Goal: Navigation & Orientation: Find specific page/section

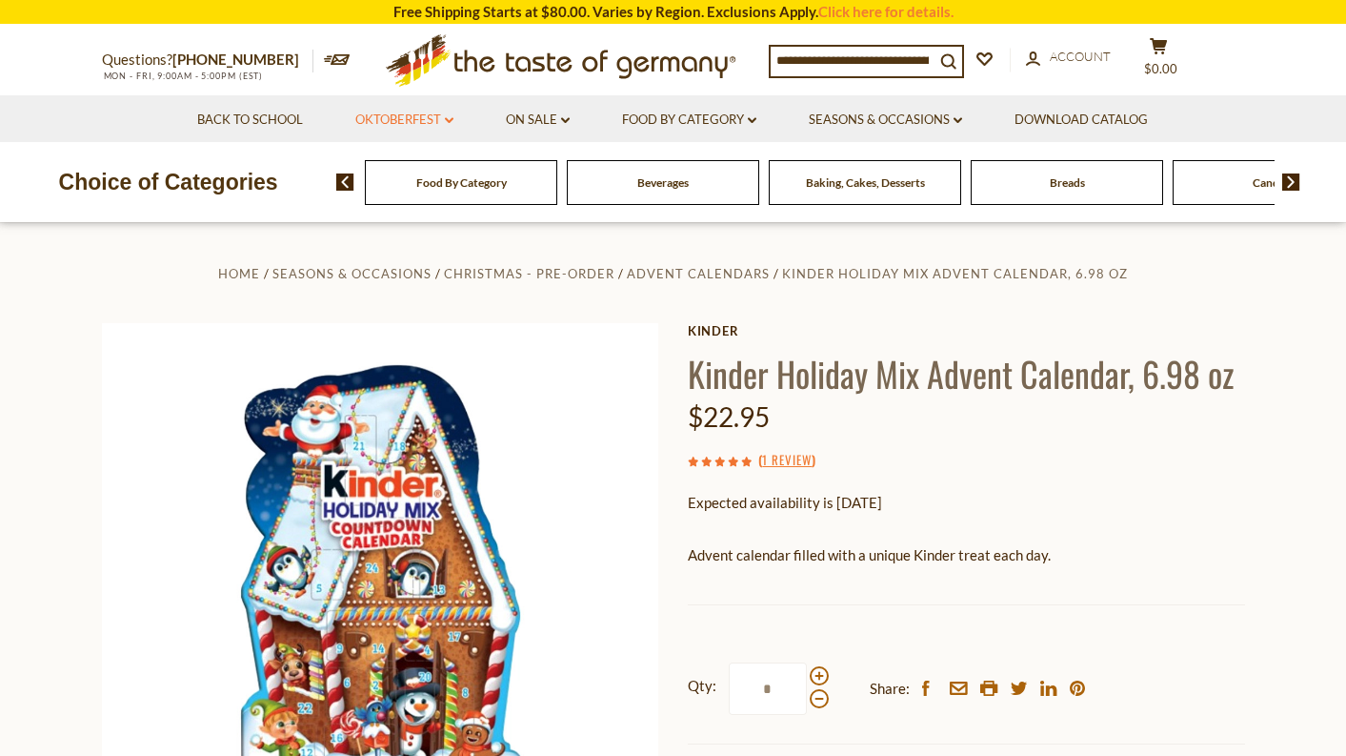
click at [394, 118] on link "Oktoberfest dropdown_arrow" at bounding box center [404, 120] width 98 height 21
click at [392, 167] on link "All Oktoberfest" at bounding box center [394, 169] width 98 height 17
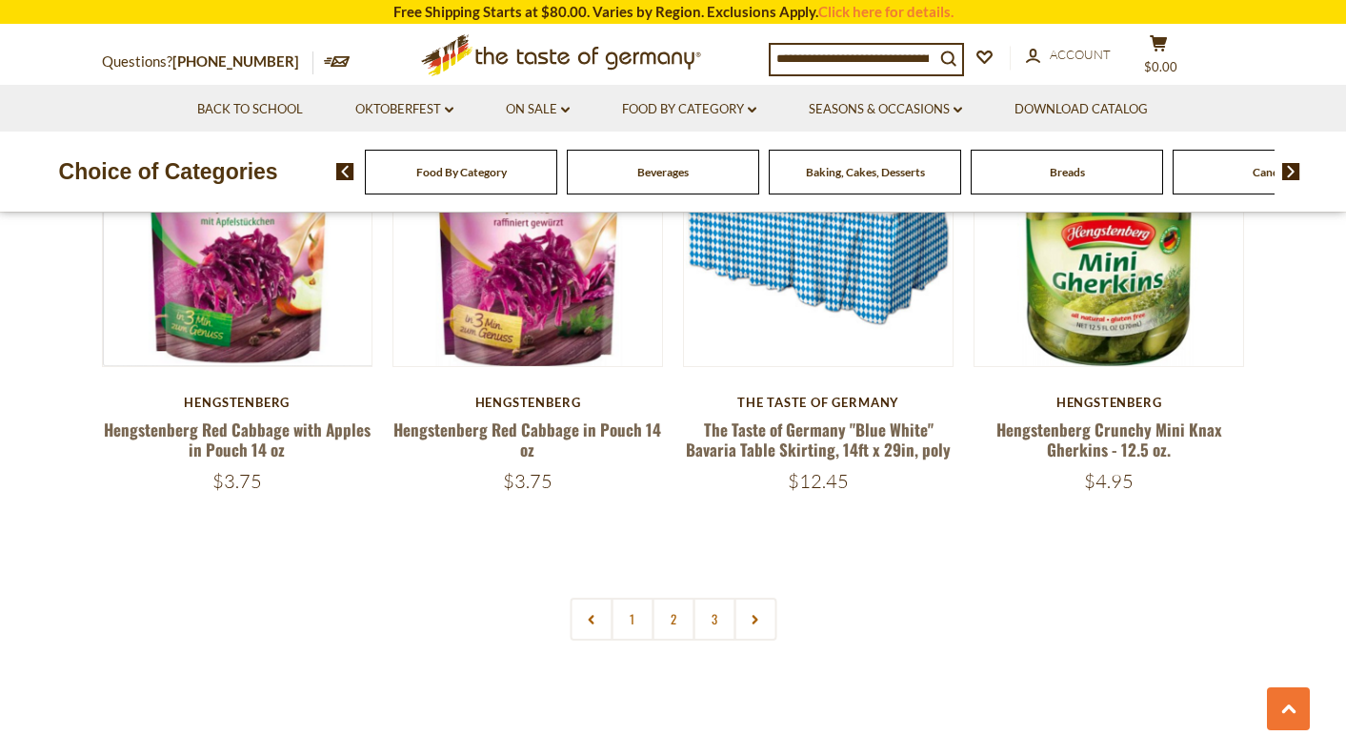
scroll to position [4574, 0]
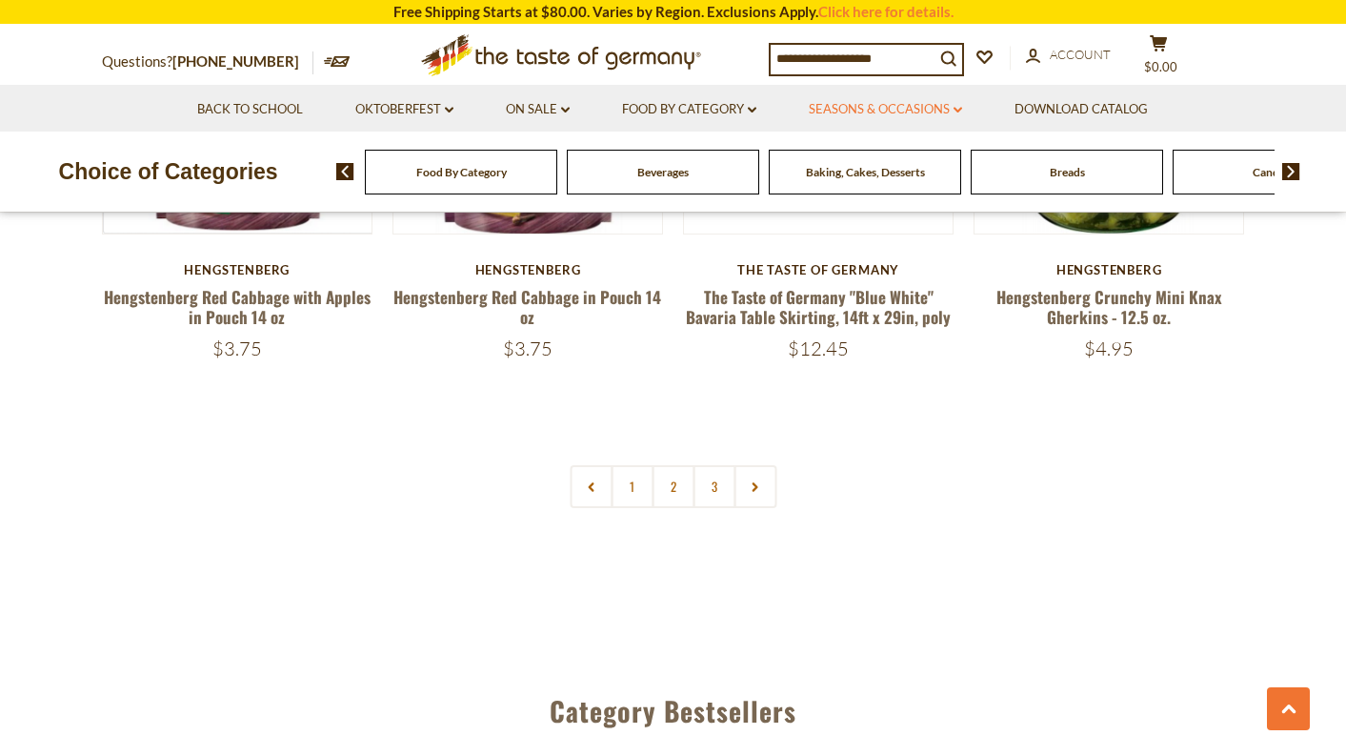
click at [860, 101] on link "Seasons & Occasions dropdown_arrow" at bounding box center [885, 109] width 153 height 21
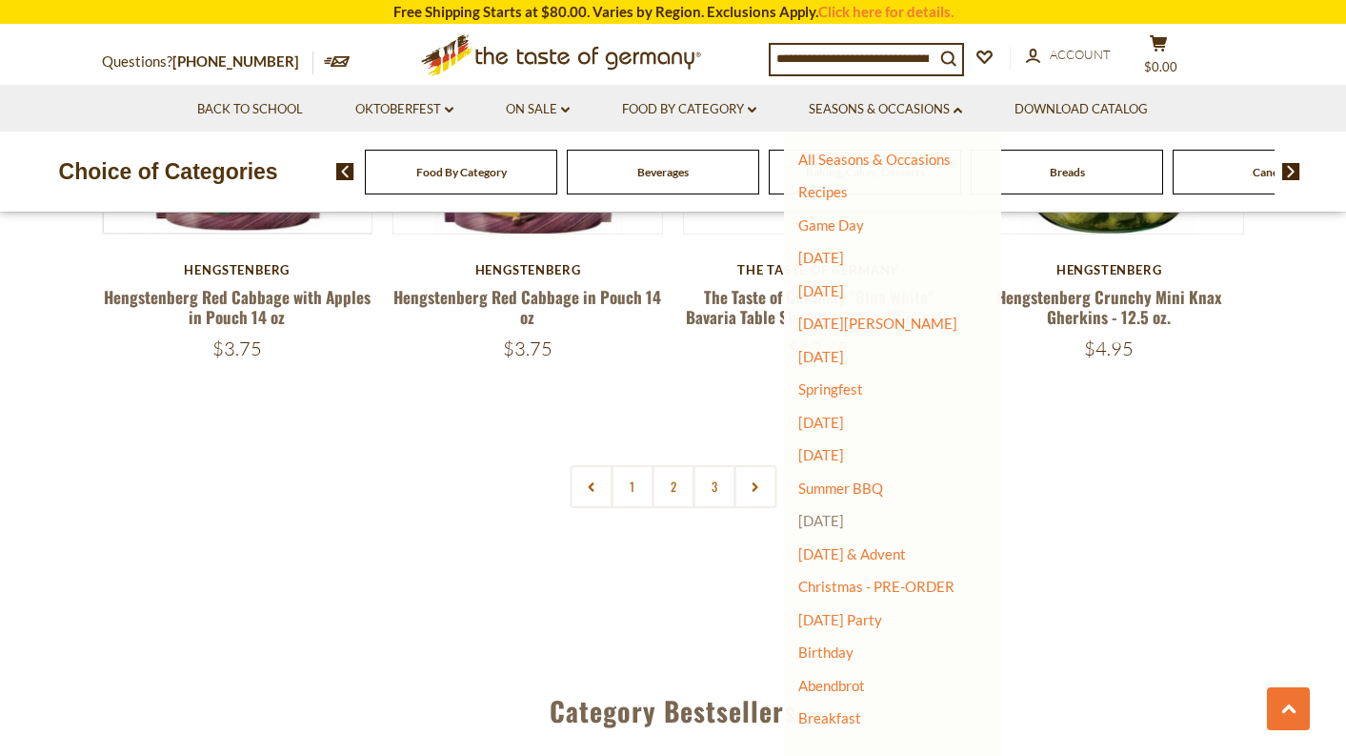
click at [839, 522] on link "[DATE]" at bounding box center [821, 520] width 46 height 17
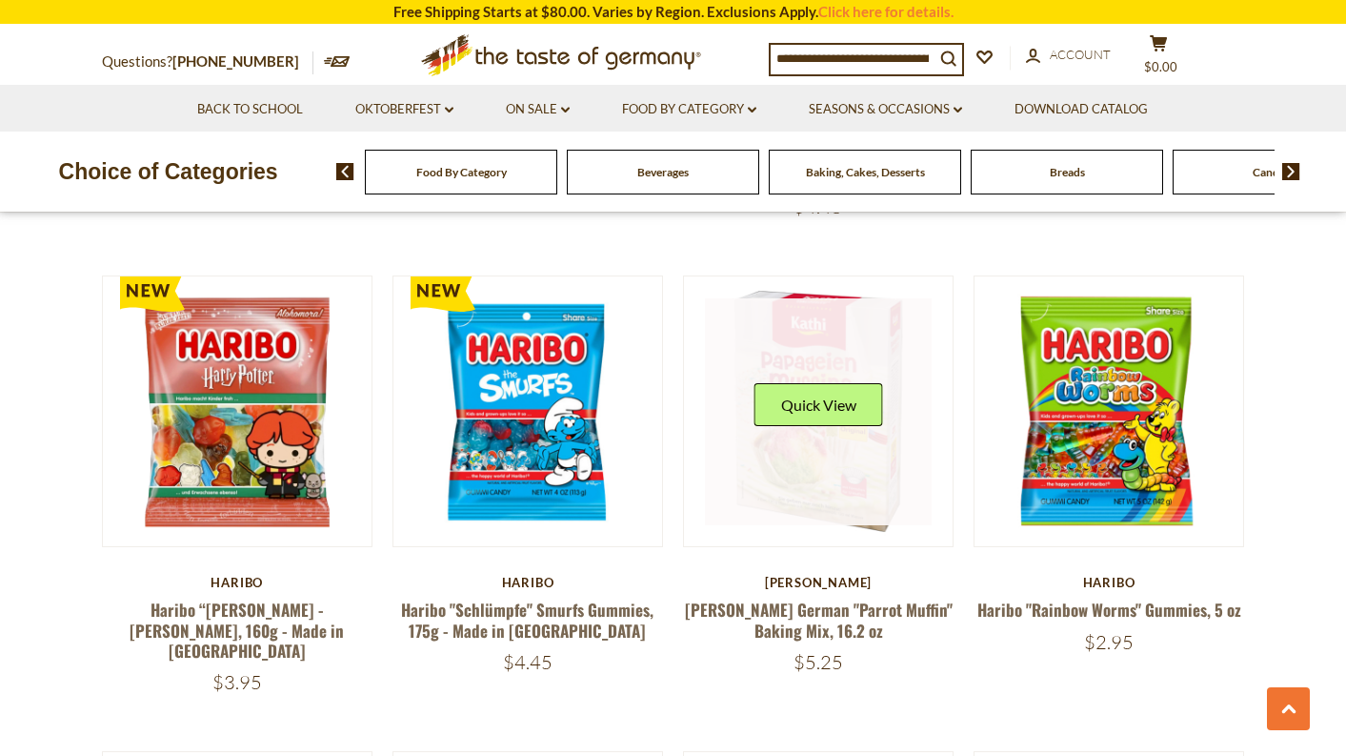
scroll to position [953, 0]
